Goal: Task Accomplishment & Management: Manage account settings

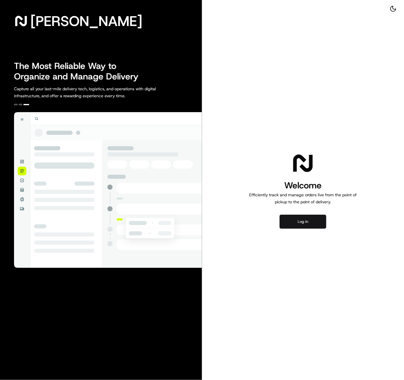
click at [303, 224] on button "Log in" at bounding box center [303, 222] width 47 height 14
